Goal: Task Accomplishment & Management: Complete application form

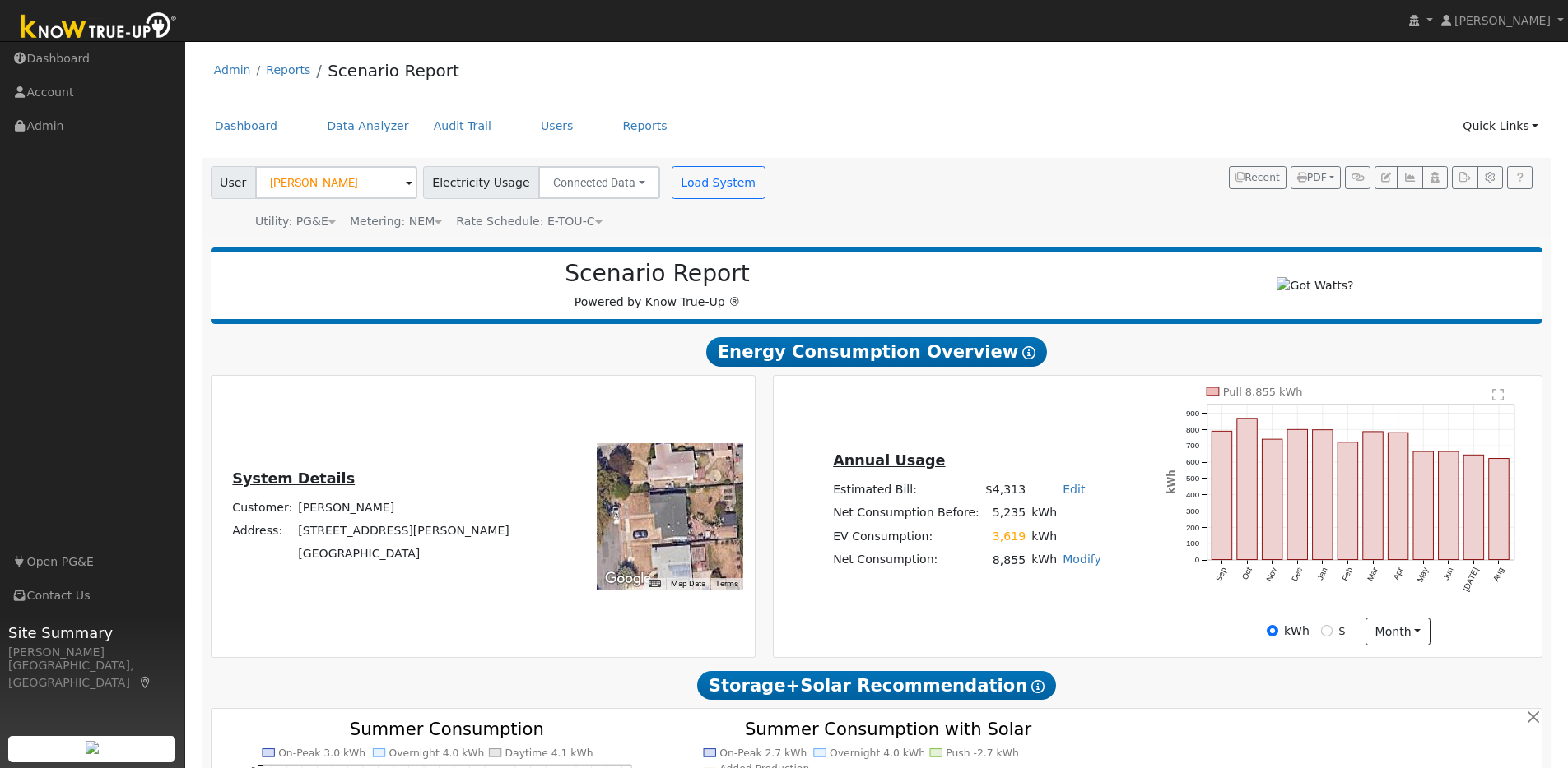
scroll to position [1060, 0]
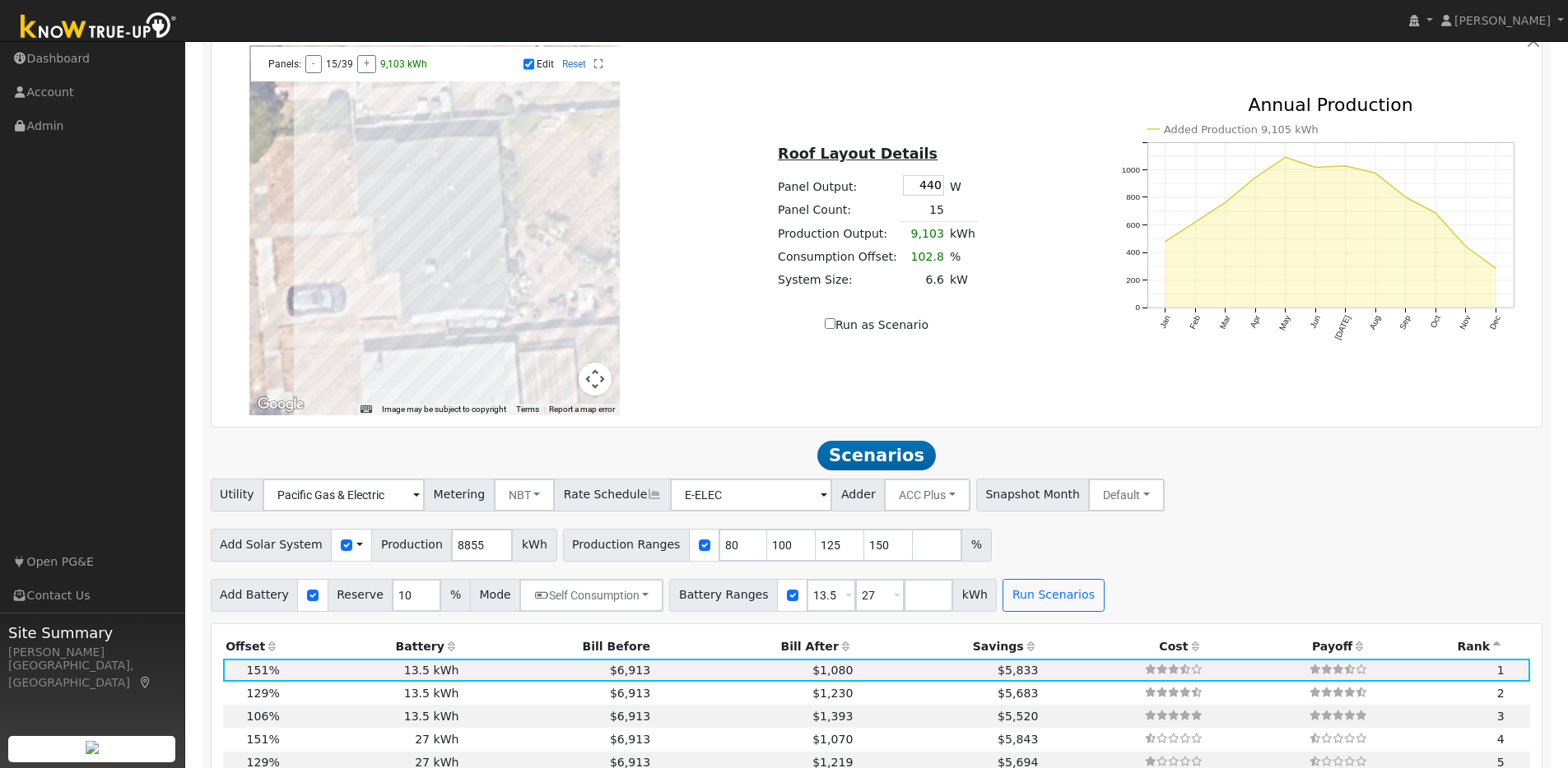
click at [94, 32] on img at bounding box center [99, 27] width 173 height 37
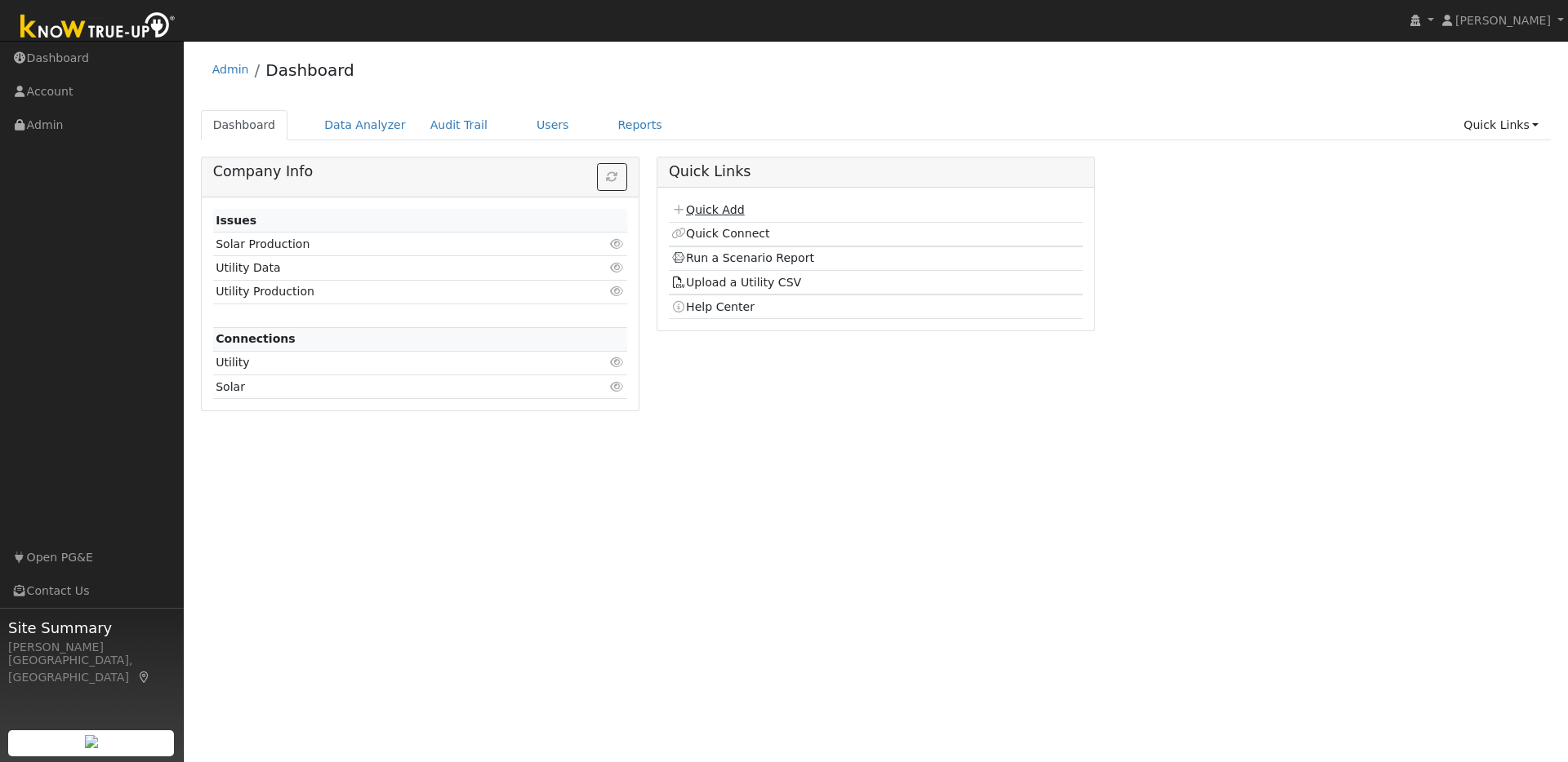
click at [722, 207] on link "Quick Add" at bounding box center [707, 210] width 73 height 13
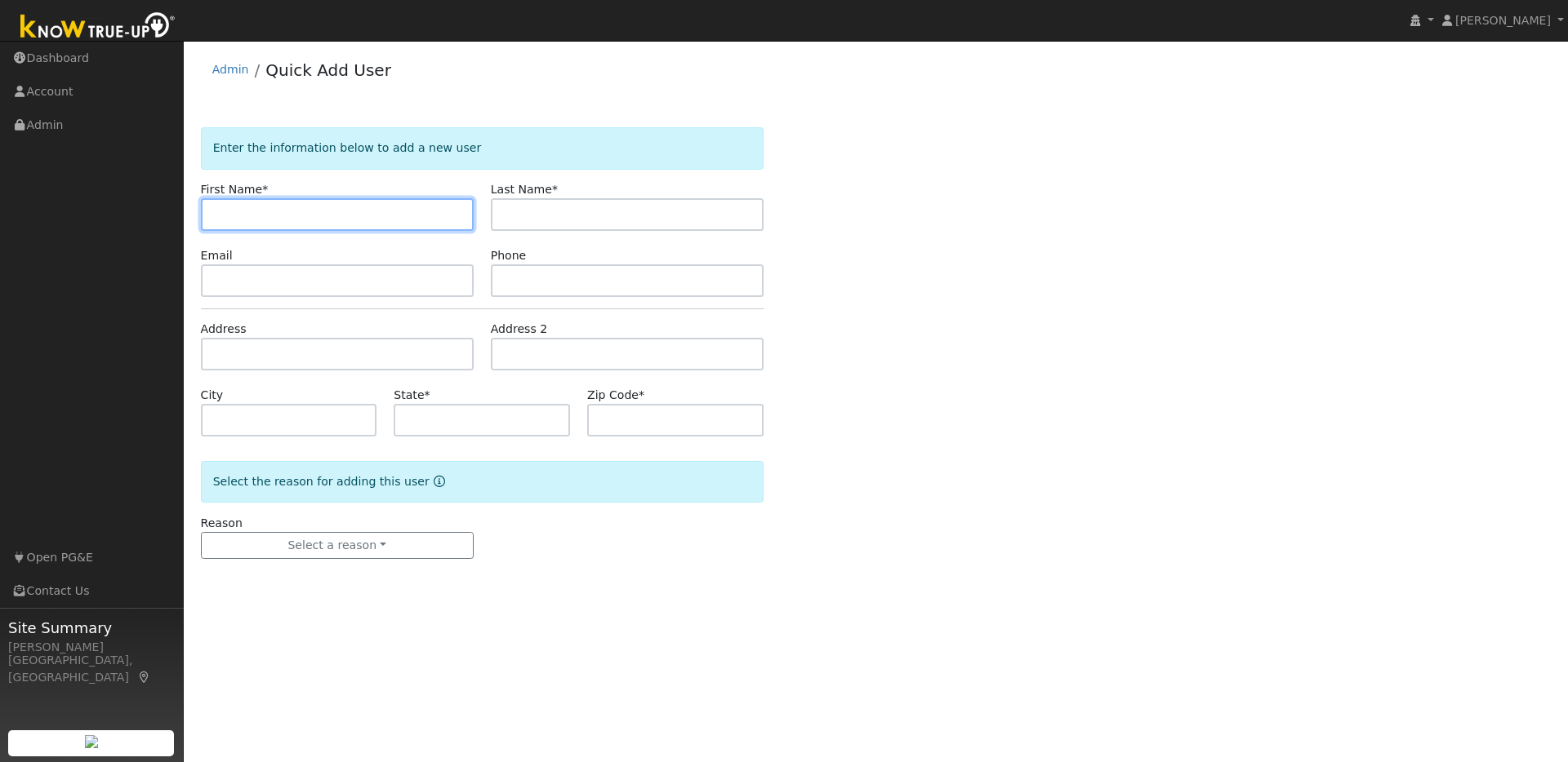
paste input "[PERSON_NAME]"
drag, startPoint x: 296, startPoint y: 214, endPoint x: 252, endPoint y: 215, distance: 44.0
click at [252, 215] on input "[PERSON_NAME]" at bounding box center [337, 215] width 273 height 33
type input "[PERSON_NAME]"
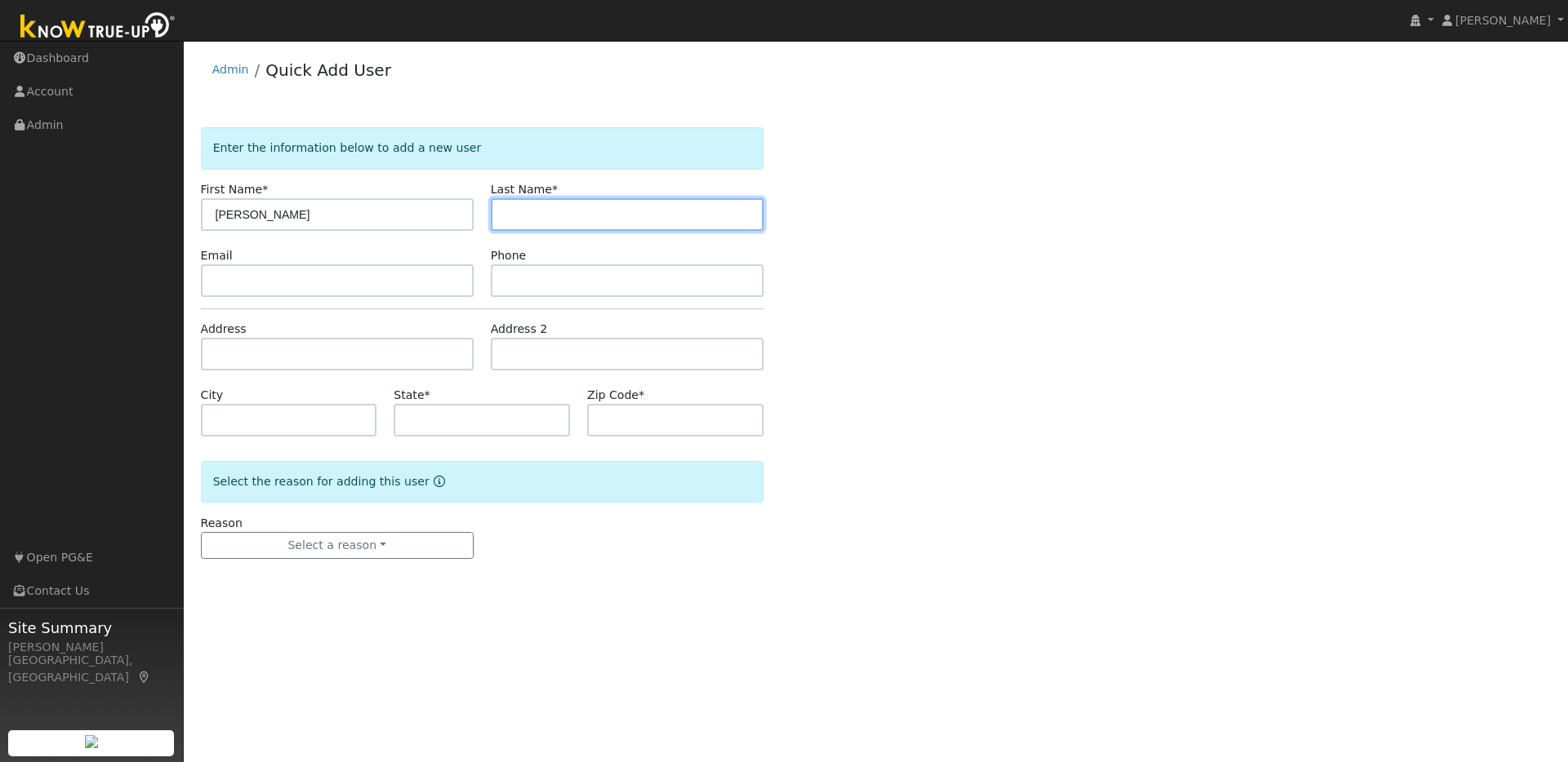
click at [519, 216] on input "text" at bounding box center [628, 215] width 273 height 33
paste input "Marcy Sawyer"
drag, startPoint x: 542, startPoint y: 214, endPoint x: 478, endPoint y: 215, distance: 64.0
click at [478, 215] on div "First Name * Marcy Last Name * Marcy Sawyer" at bounding box center [481, 206] width 579 height 50
type input "Sawyer"
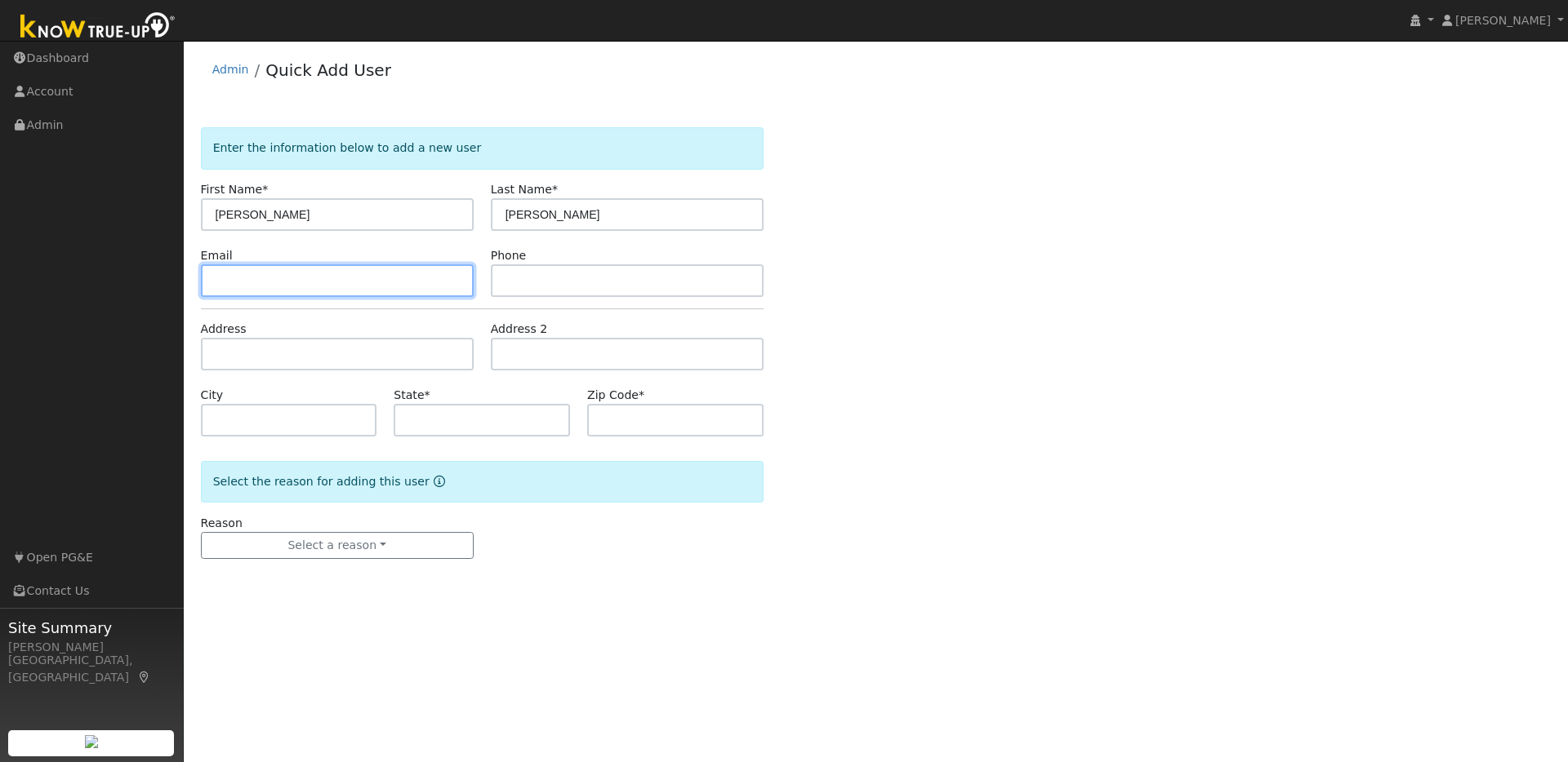
click at [330, 284] on input "text" at bounding box center [337, 281] width 273 height 33
paste input "marcy4reading@yahoo.com"
type input "marcy4reading@yahoo.com"
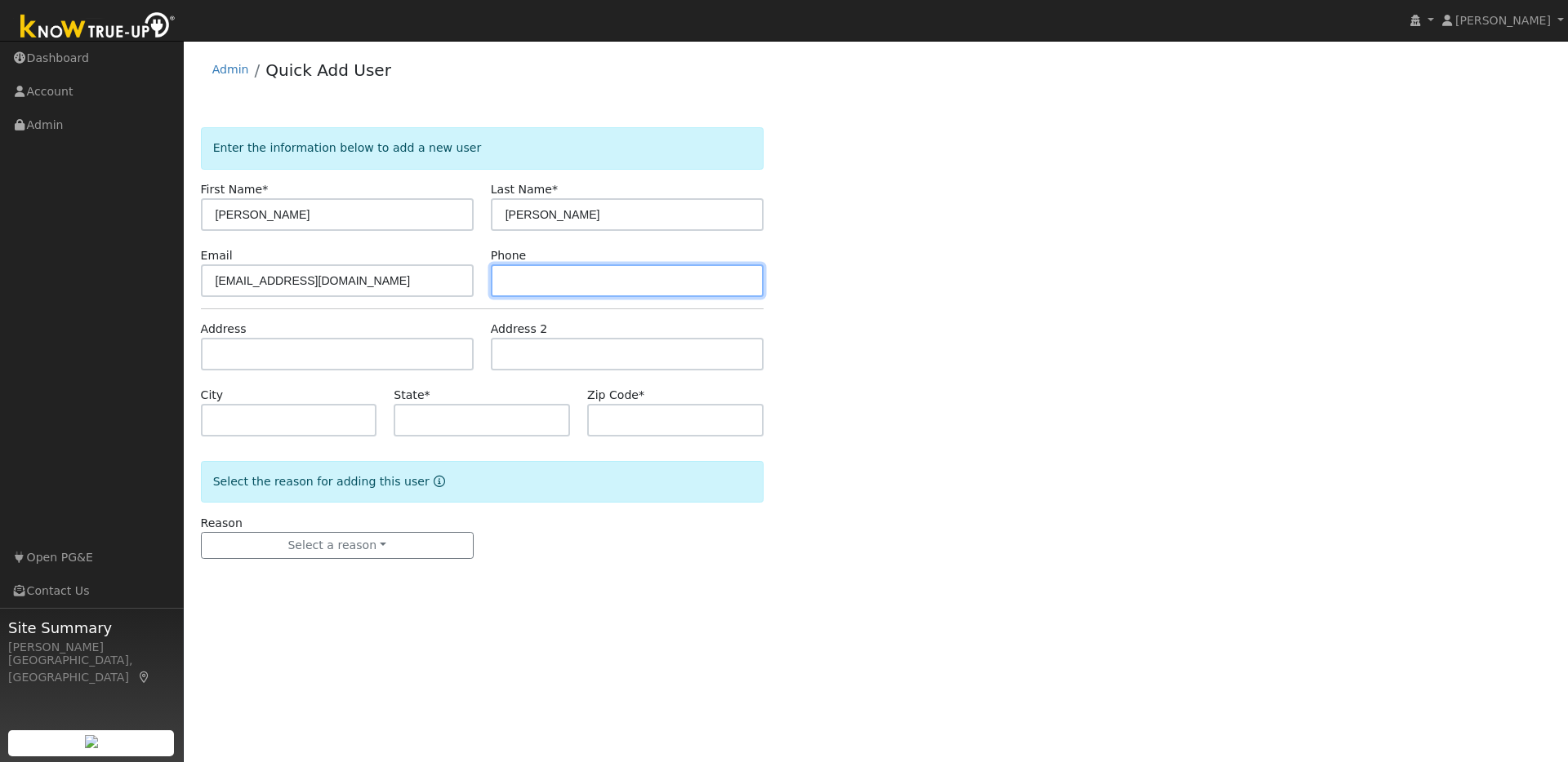
click at [528, 278] on input "text" at bounding box center [628, 281] width 273 height 33
paste input "14157864333"
type input "14157864333"
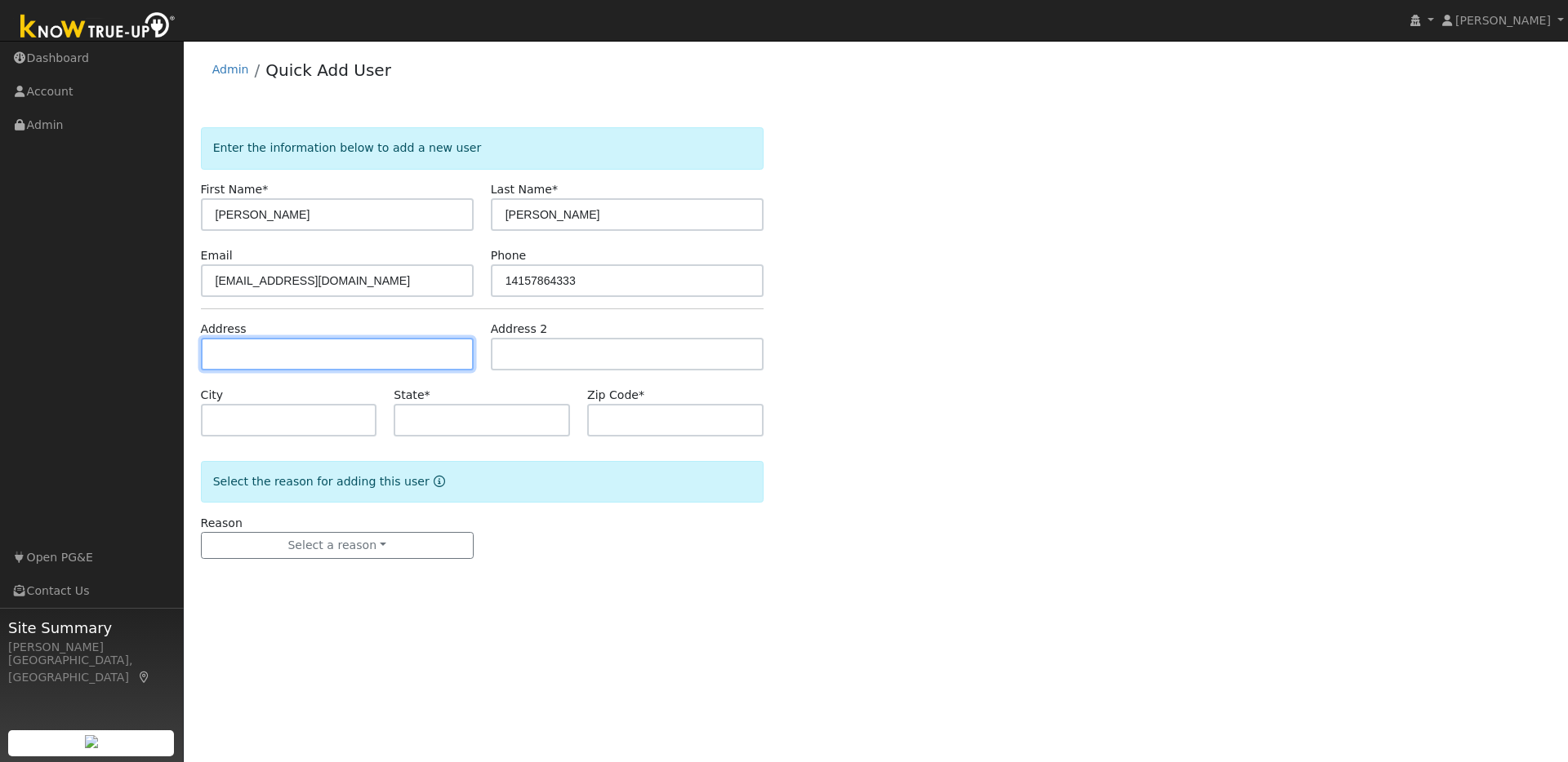
click at [224, 354] on input "text" at bounding box center [337, 354] width 273 height 33
paste input "14 Kilgo Ct, Pleasant Hill 94523"
type input "14 Kilgo Court"
type input "Pleasant Hill"
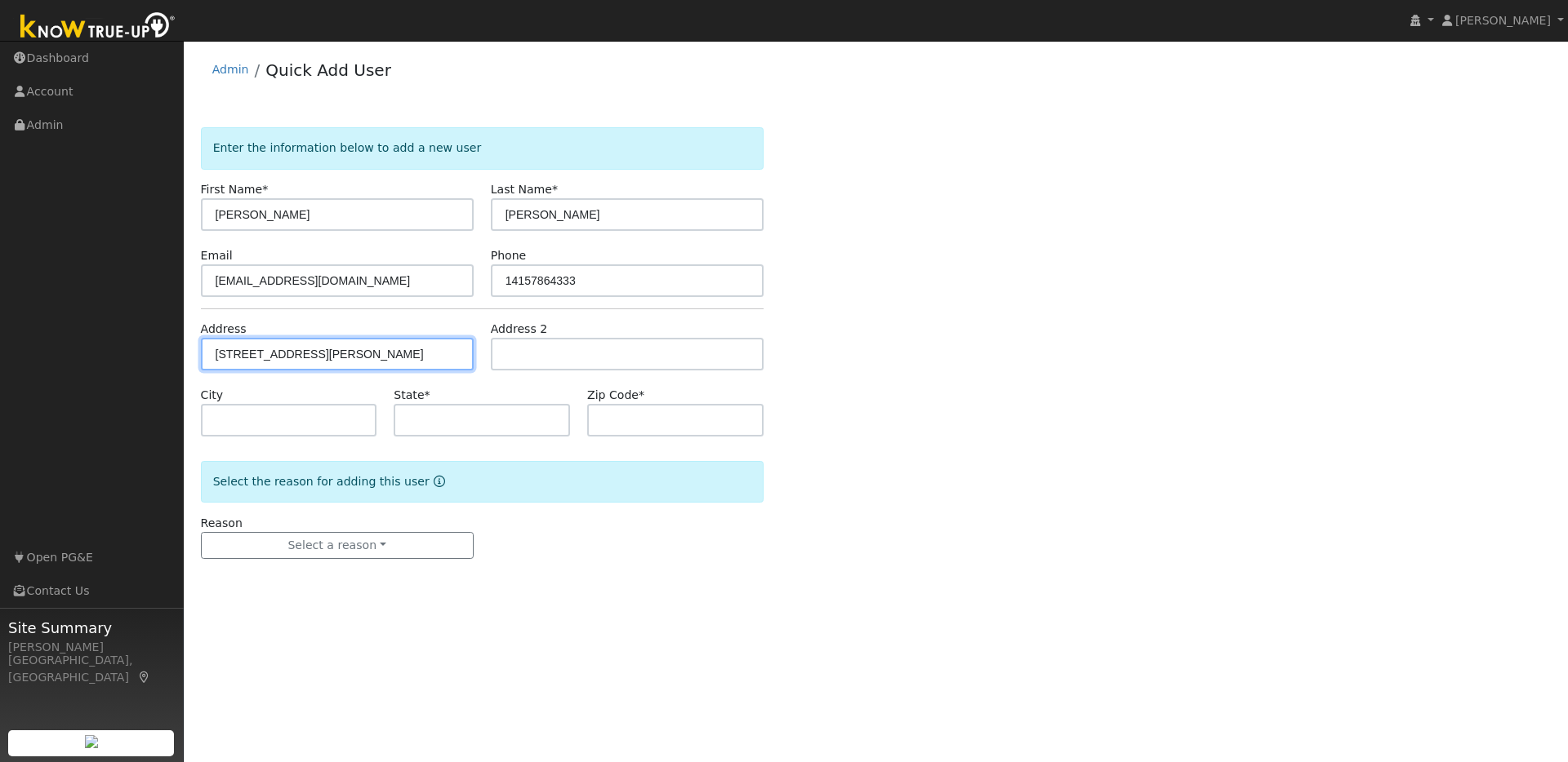
type input "CA"
type input "94523"
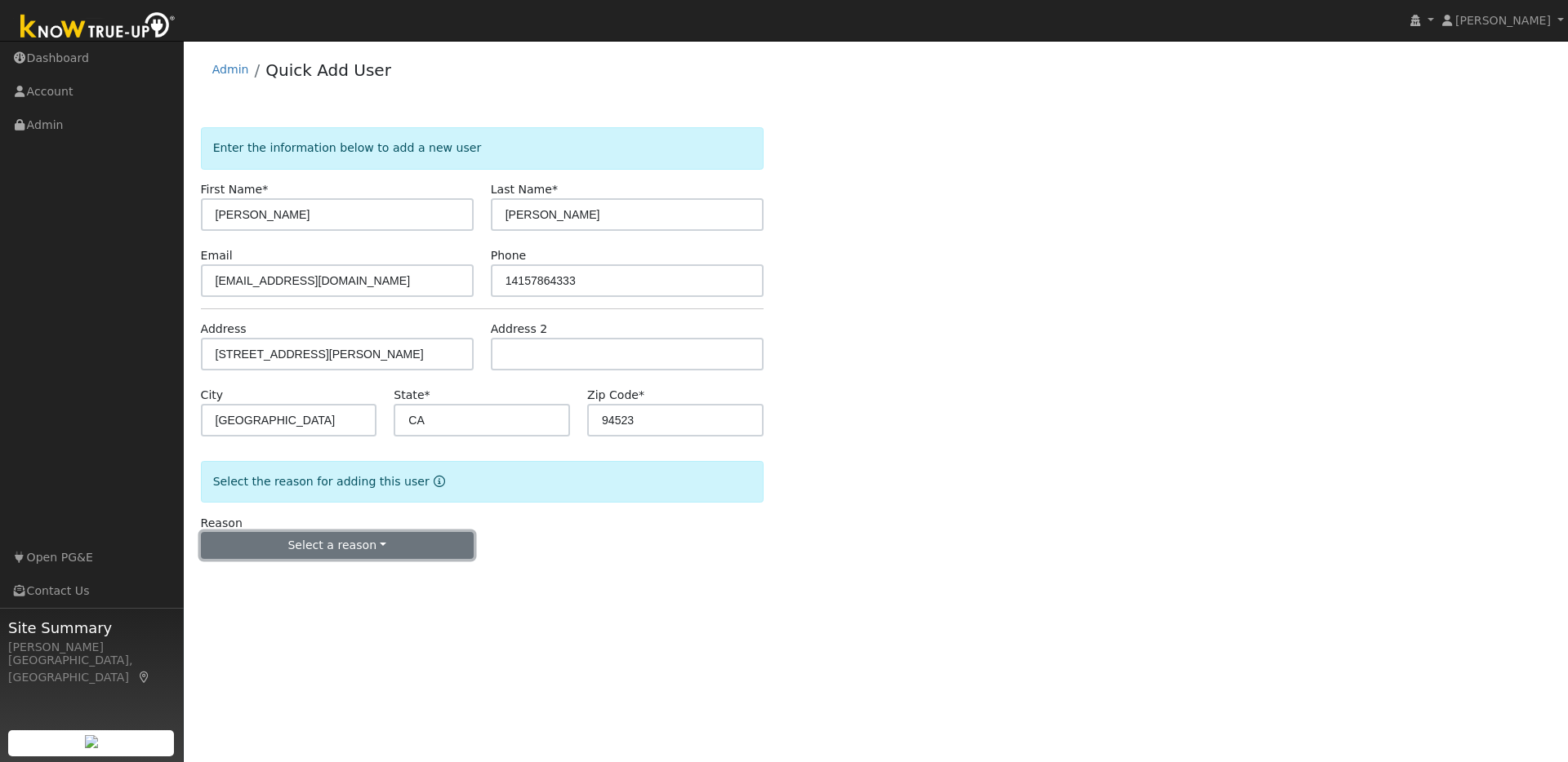
click at [408, 537] on button "Select a reason" at bounding box center [337, 546] width 273 height 28
click at [252, 584] on link "New lead" at bounding box center [292, 579] width 181 height 23
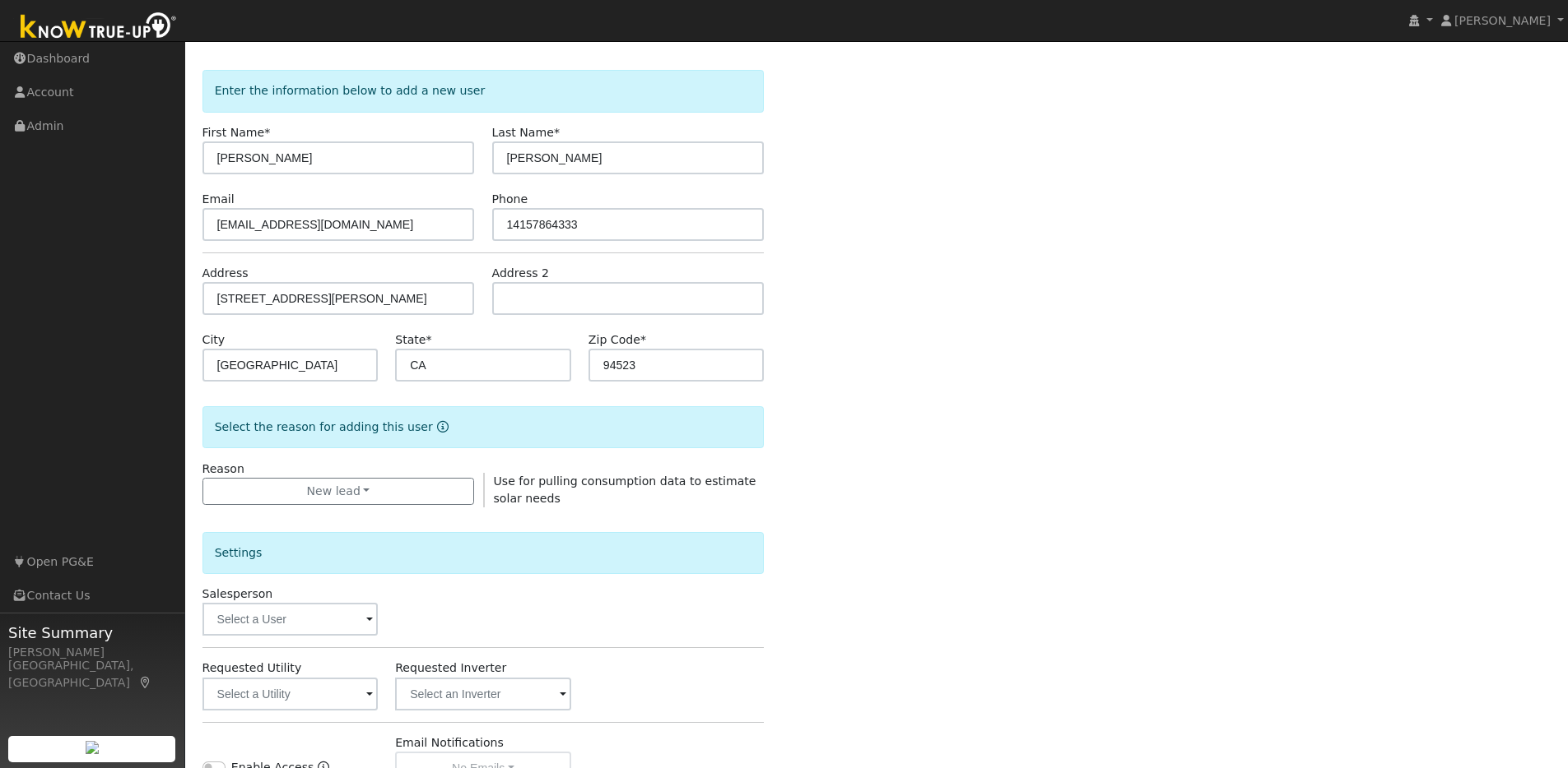
scroll to position [240, 0]
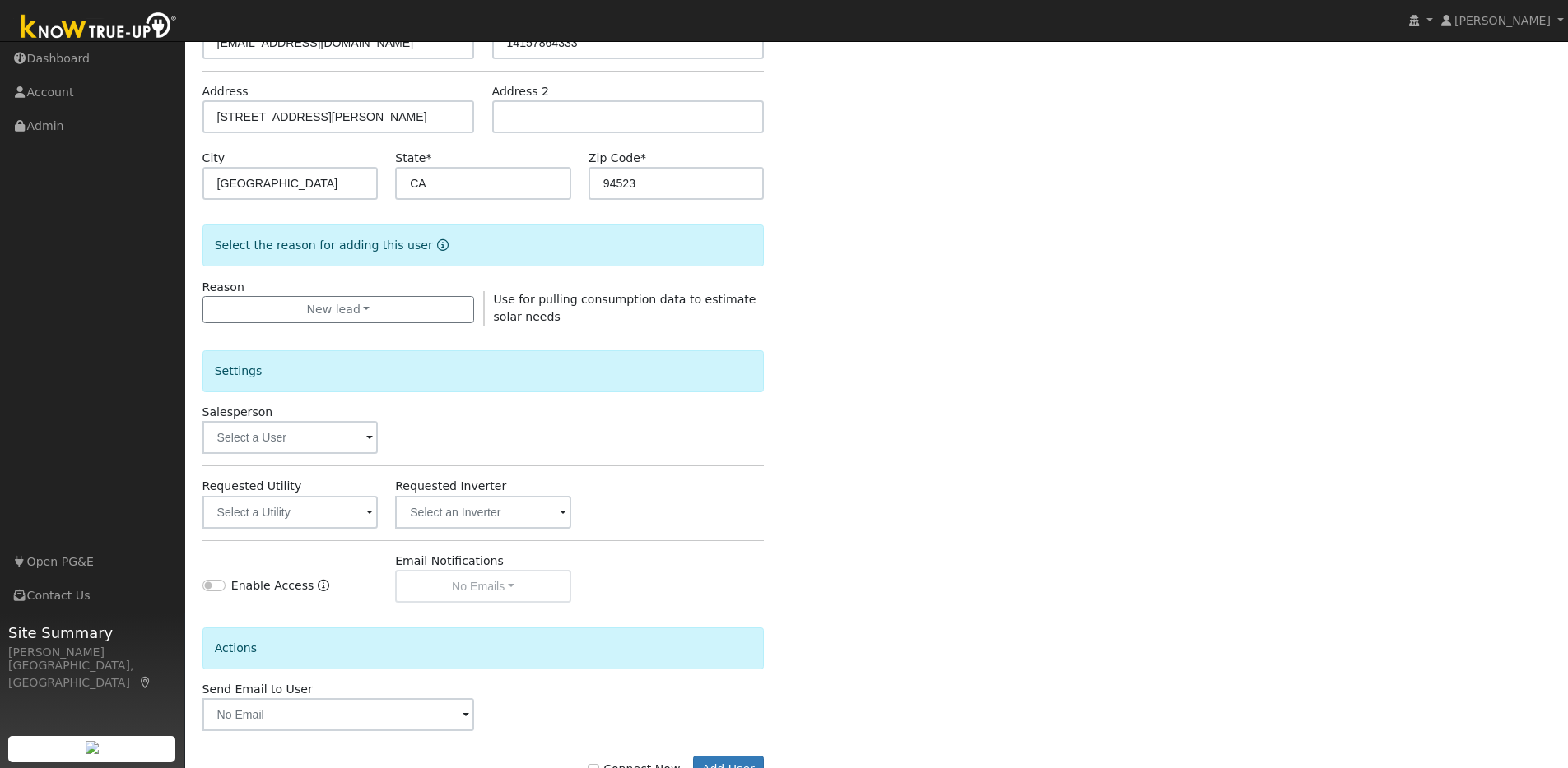
click at [366, 439] on span at bounding box center [370, 439] width 7 height 19
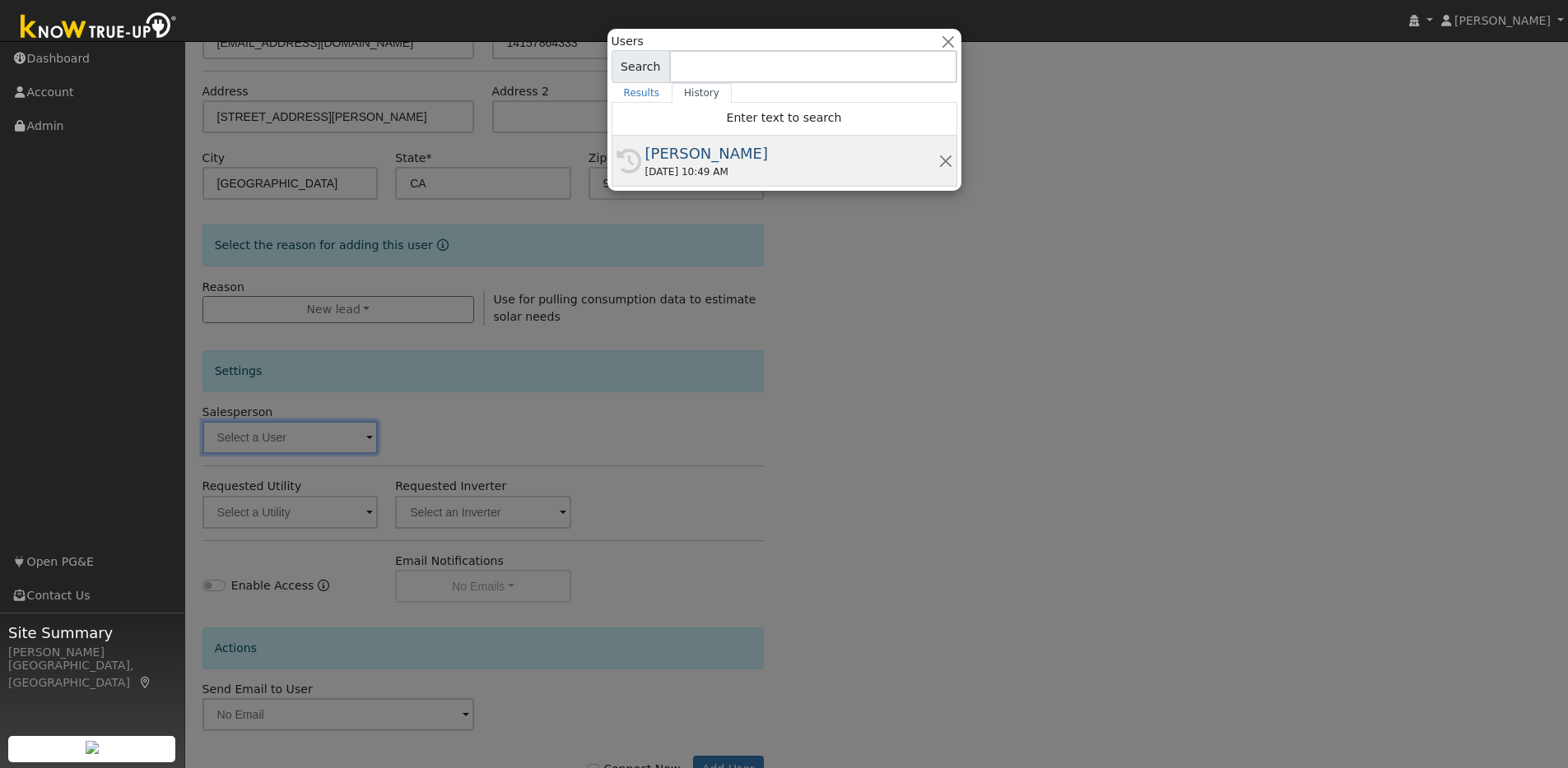
click at [724, 158] on div "[PERSON_NAME]" at bounding box center [791, 153] width 293 height 22
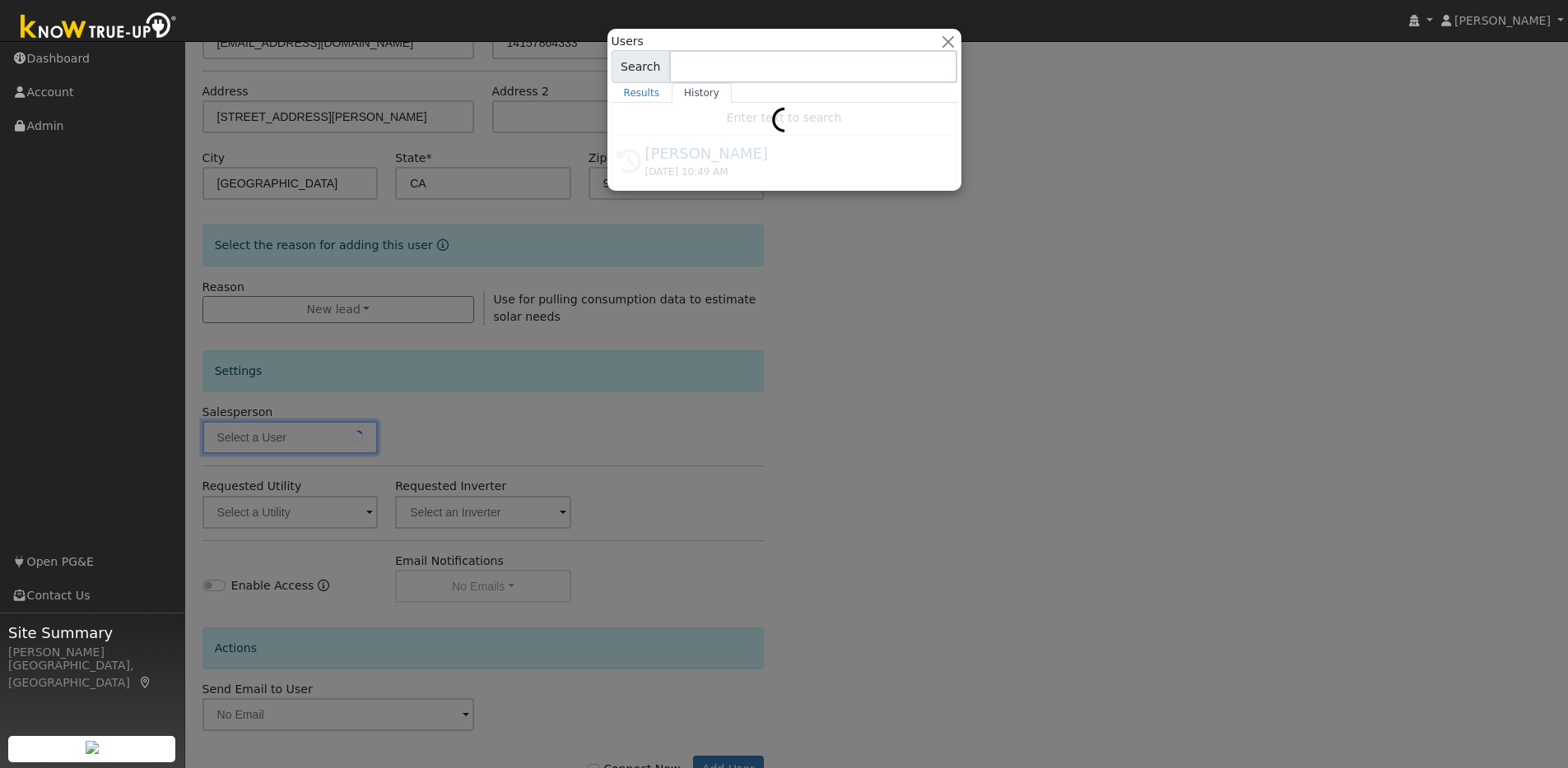
type input "[PERSON_NAME]"
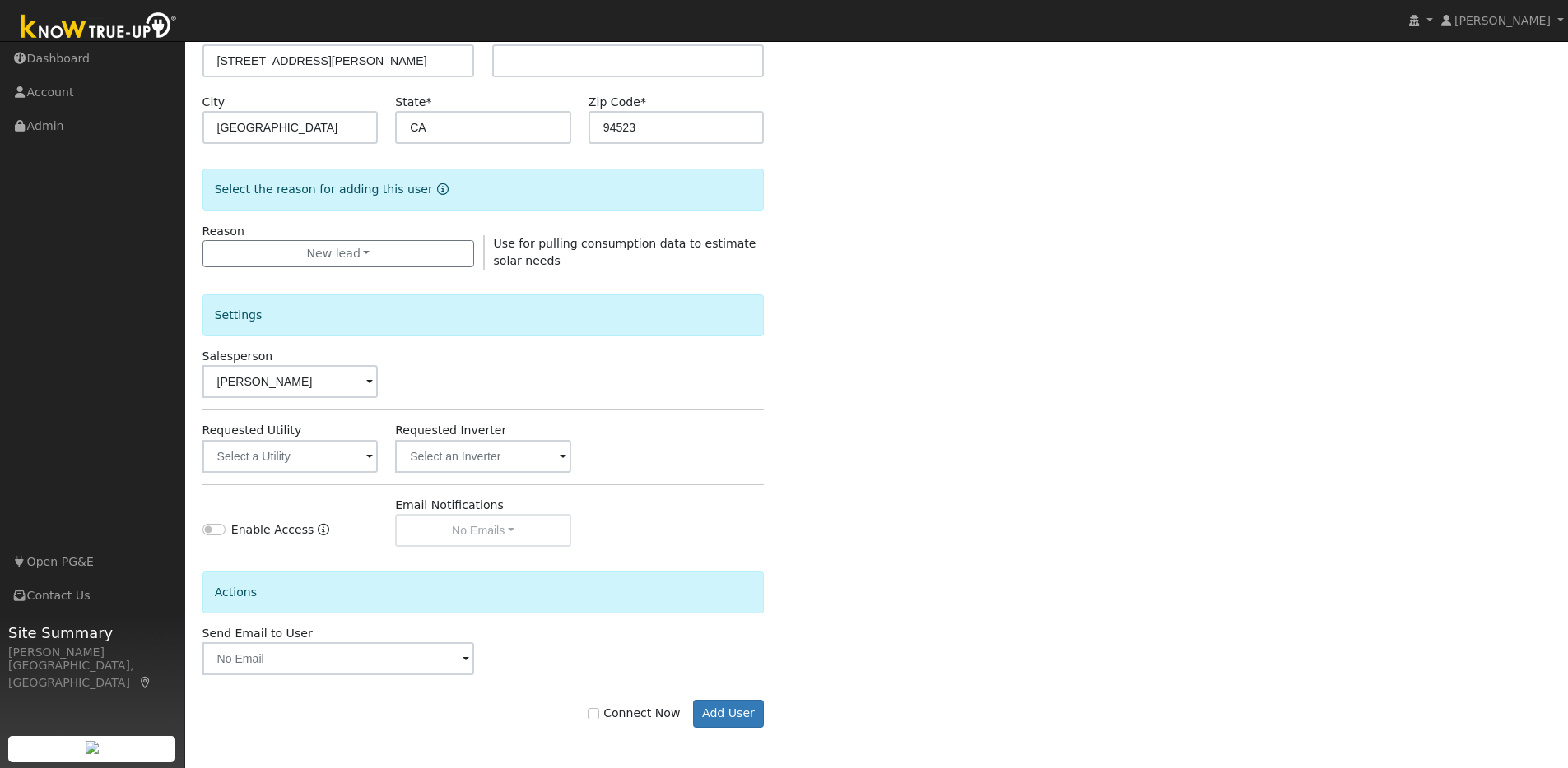
scroll to position [297, 0]
click at [352, 458] on input "text" at bounding box center [291, 456] width 176 height 33
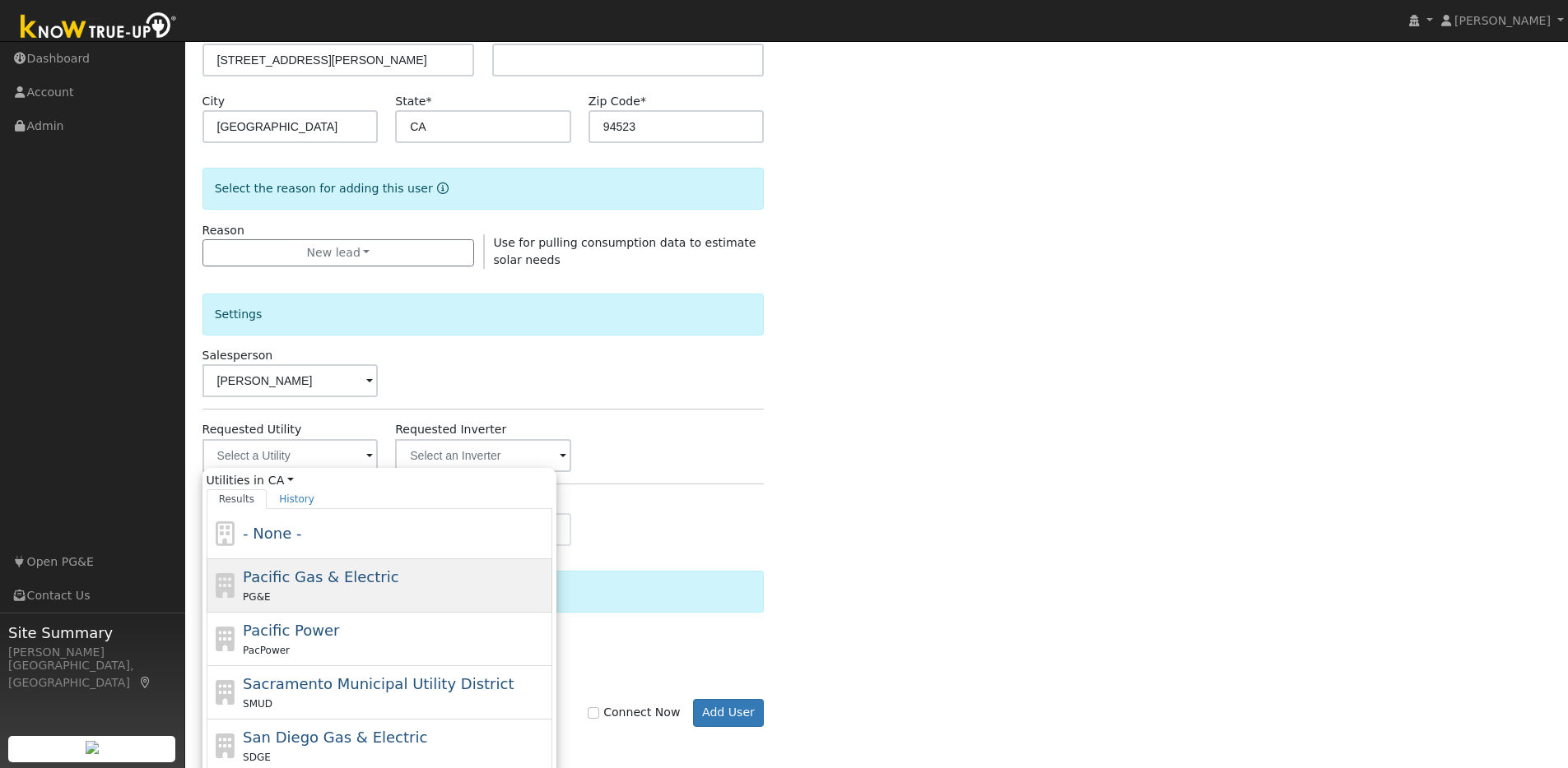
click at [311, 584] on span "Pacific Gas & Electric" at bounding box center [320, 576] width 156 height 17
type input "Pacific Gas & Electric"
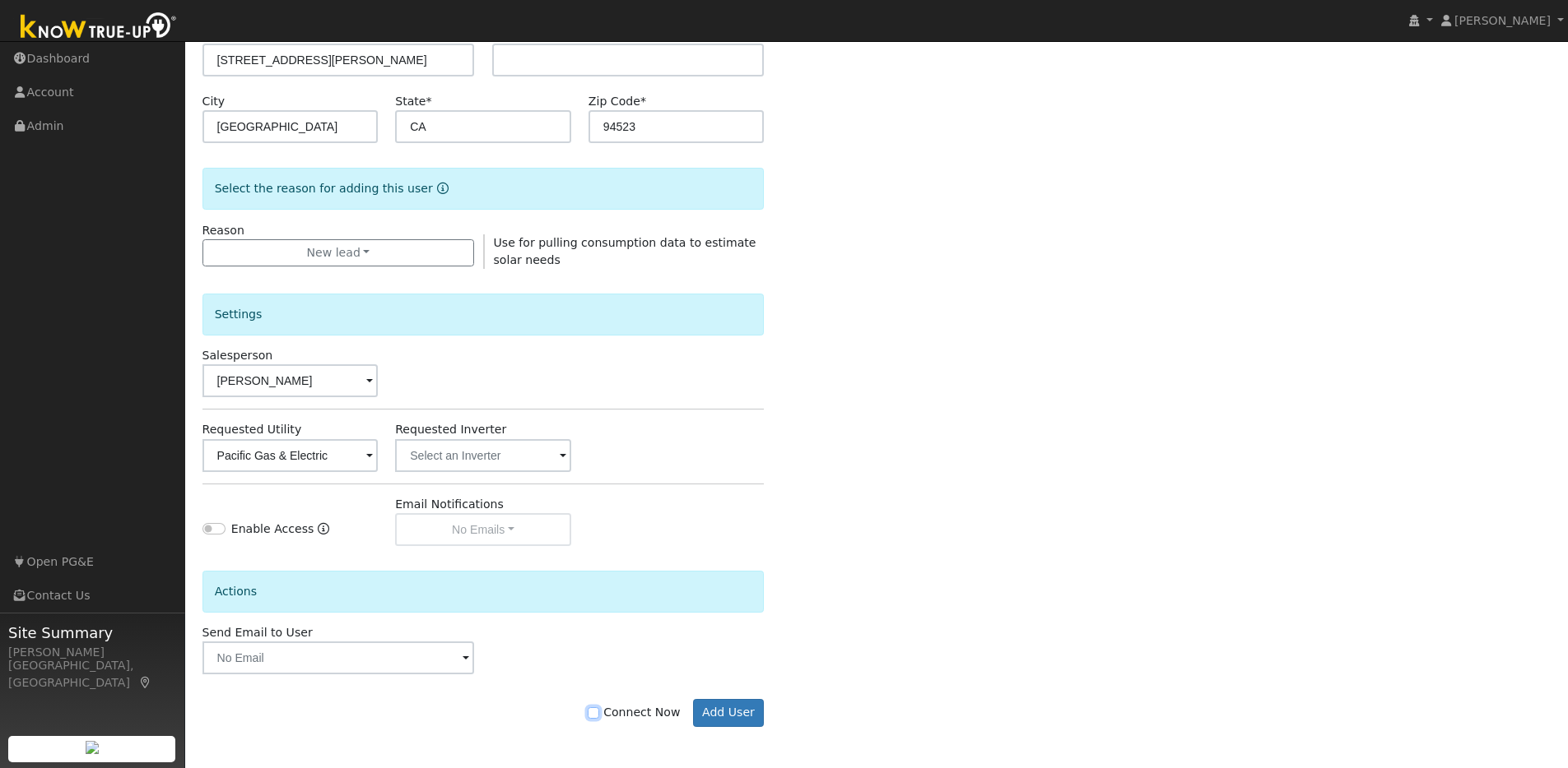
click at [599, 715] on input "Connect Now" at bounding box center [593, 713] width 12 height 12
checkbox input "true"
click at [741, 717] on button "Add User" at bounding box center [728, 713] width 72 height 28
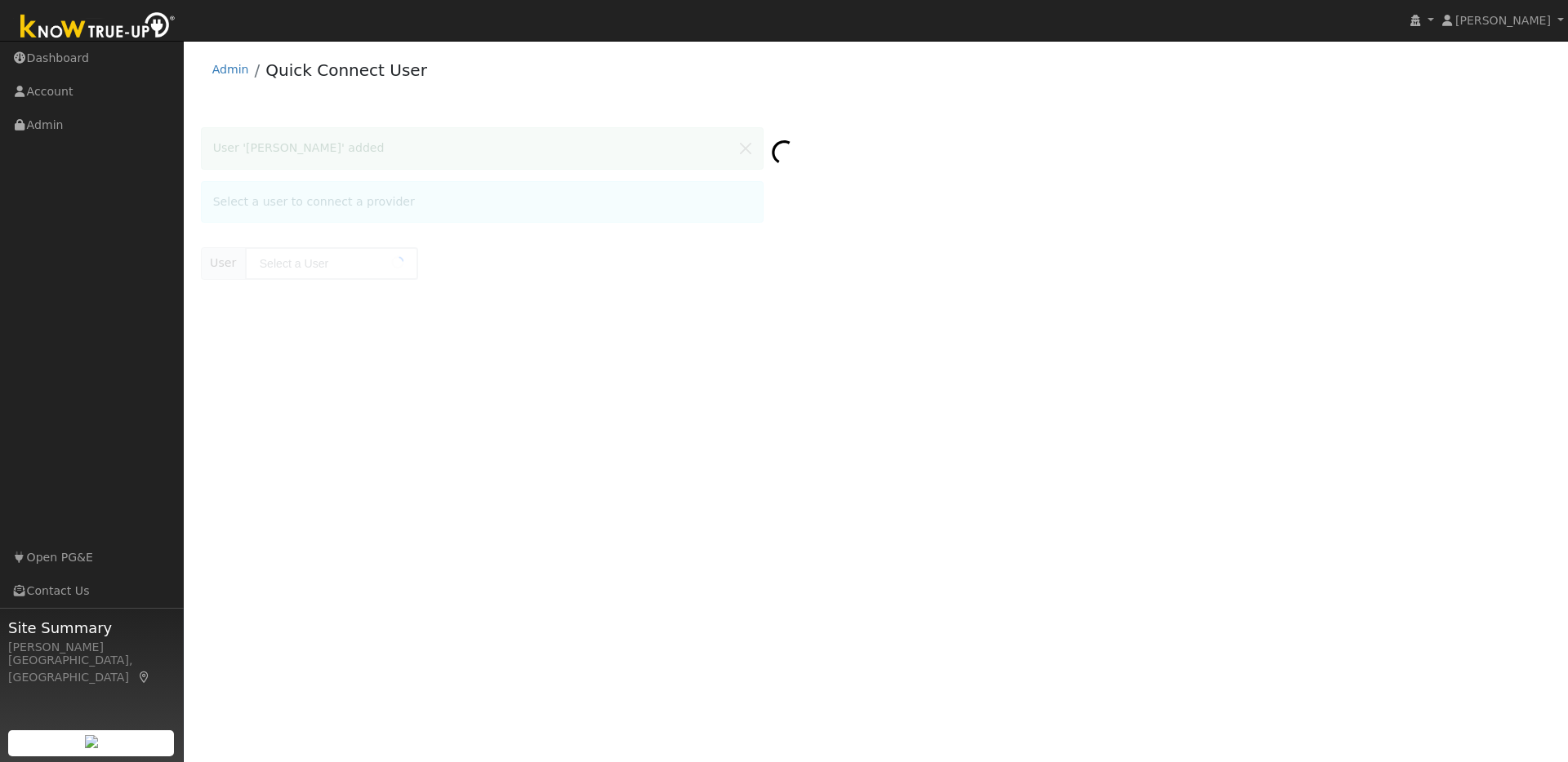
type input "Marcy Sawyer"
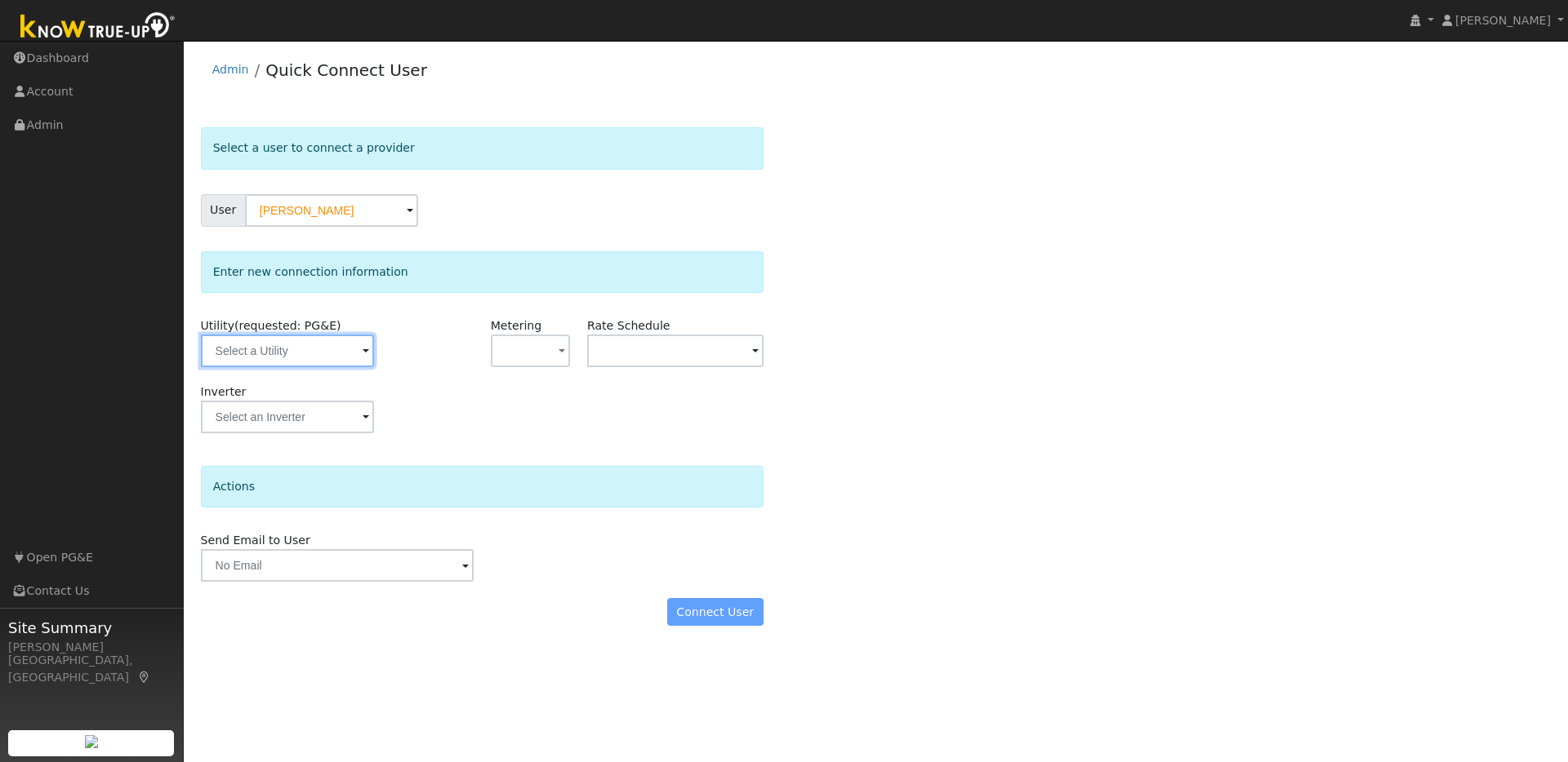
click at [350, 353] on input "text" at bounding box center [288, 351] width 173 height 33
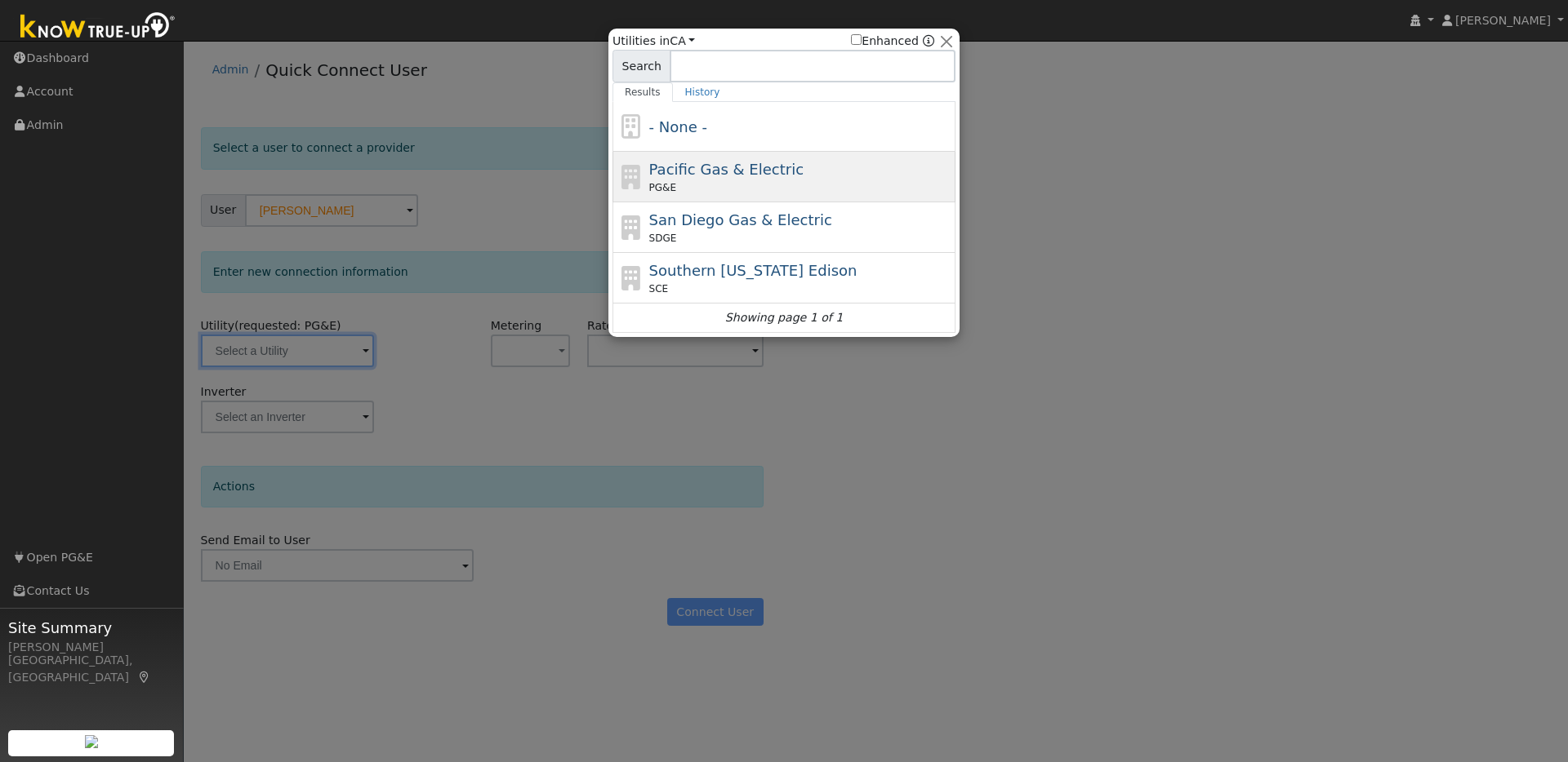
click at [713, 180] on div "PG&E" at bounding box center [800, 188] width 303 height 15
type input "PG&E"
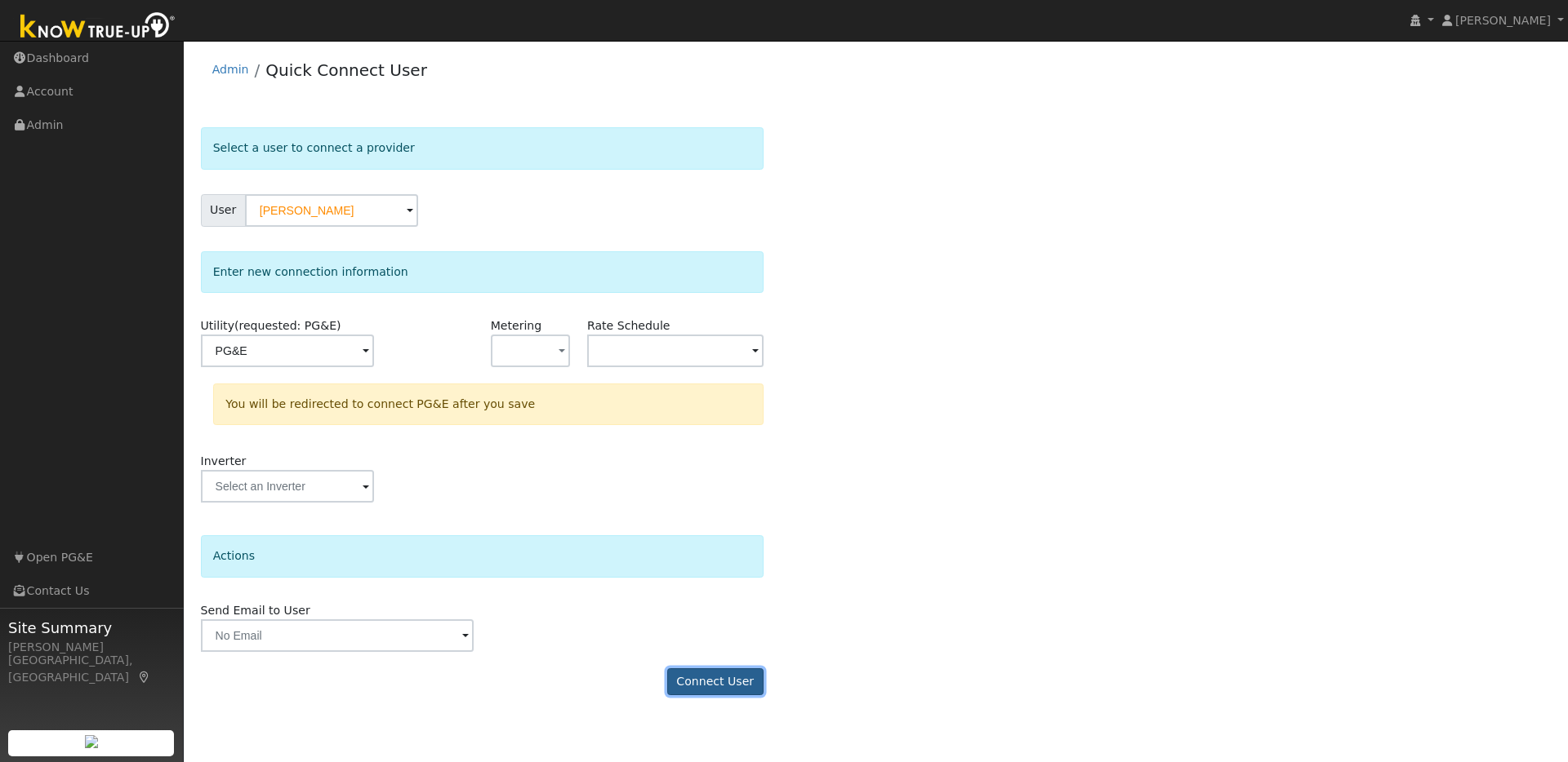
click at [708, 690] on button "Connect User" at bounding box center [715, 682] width 96 height 28
